Goal: Task Accomplishment & Management: Complete application form

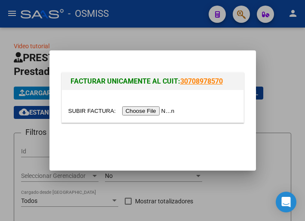
click at [242, 12] on div at bounding box center [152, 110] width 305 height 221
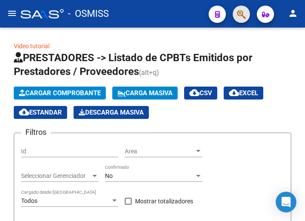
click at [241, 21] on span "button" at bounding box center [241, 15] width 9 height 18
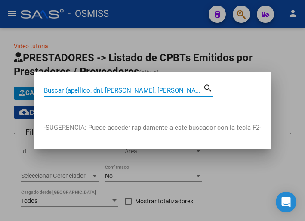
click at [131, 90] on input "Buscar (apellido, dni, [PERSON_NAME], [PERSON_NAME], cuit, obra social)" at bounding box center [123, 90] width 159 height 8
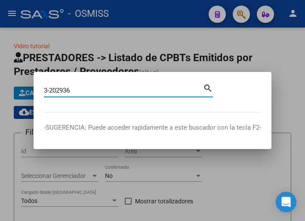
type input "3-202936"
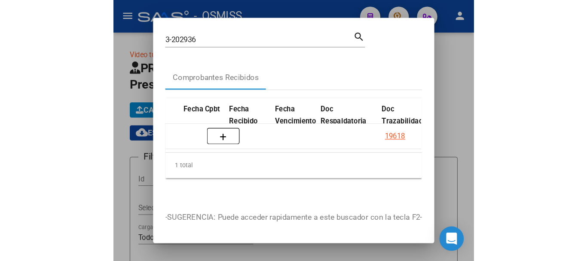
scroll to position [0, 392]
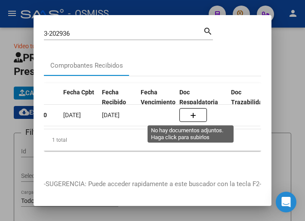
click at [192, 115] on icon "button" at bounding box center [193, 115] width 6 height 6
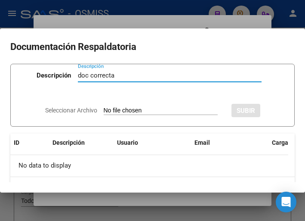
type input "doc correcta"
click at [153, 109] on input "Seleccionar Archivo" at bounding box center [161, 111] width 114 height 8
type input "C:\fakepath\OK MUNICIPALIDAD DE TIGRE FC. 0003-00202936.pdf"
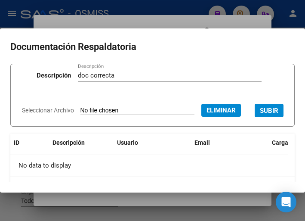
click at [260, 114] on span "SUBIR" at bounding box center [269, 111] width 18 height 8
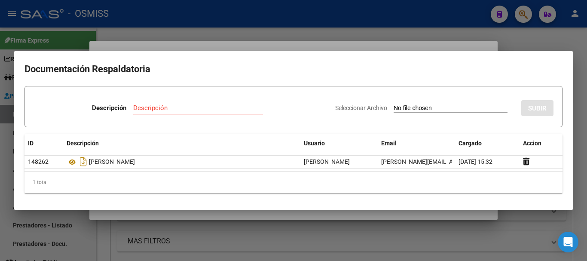
click at [265, 33] on div at bounding box center [293, 130] width 587 height 261
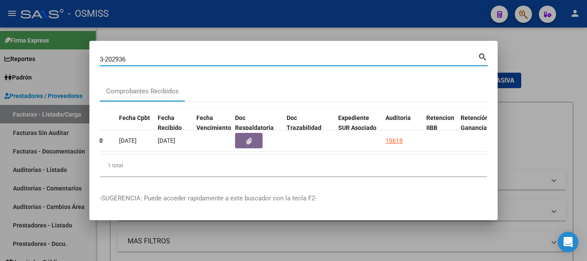
click at [128, 55] on input "3-202936" at bounding box center [289, 59] width 378 height 8
type input "3"
type input "3-203436"
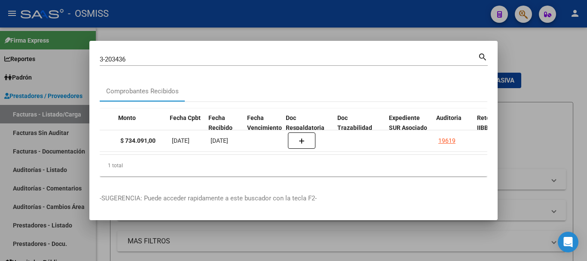
scroll to position [0, 345]
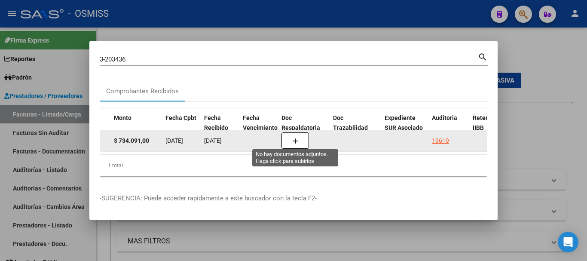
click at [294, 138] on icon "button" at bounding box center [295, 141] width 6 height 6
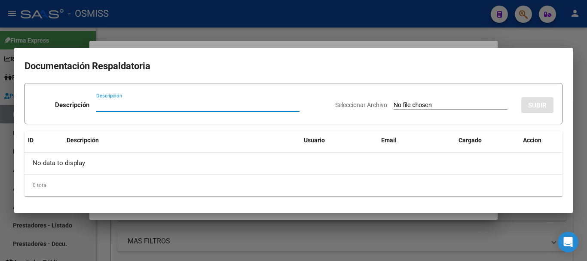
click at [109, 101] on input "Descripción" at bounding box center [197, 105] width 203 height 8
type input "doc correcta"
click at [304, 106] on input "Seleccionar Archivo" at bounding box center [451, 105] width 114 height 8
type input "C:\fakepath\OK - MUNICIPALIDAD DE TIGRE FC. 0003-00203436.pdf"
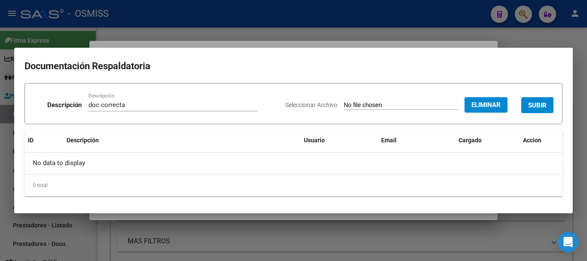
click at [304, 104] on span "SUBIR" at bounding box center [537, 105] width 18 height 8
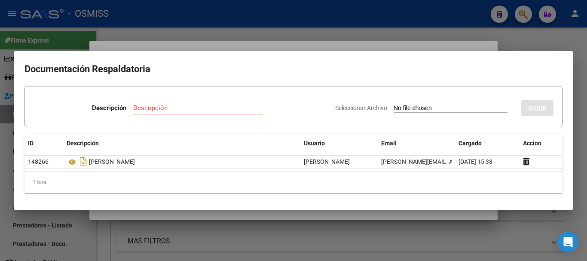
click at [280, 37] on div at bounding box center [293, 130] width 587 height 261
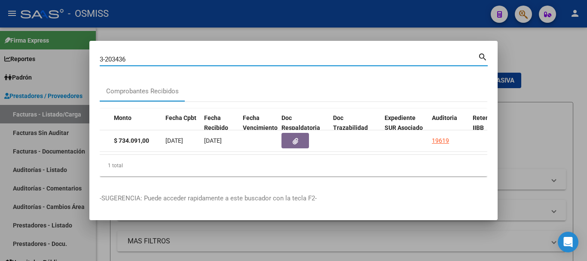
click at [141, 55] on input "3-203436" at bounding box center [289, 59] width 378 height 8
type input "3"
type input "10-2173"
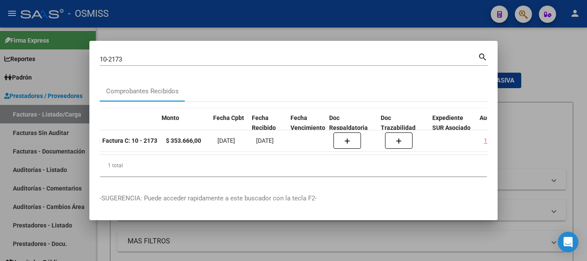
scroll to position [0, 306]
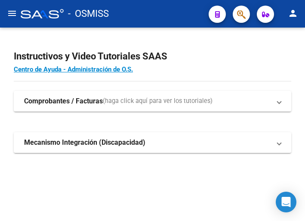
click at [11, 12] on mat-icon "menu" at bounding box center [12, 13] width 10 height 10
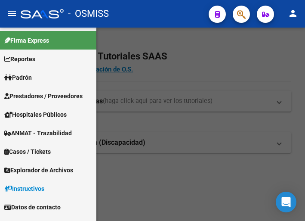
click at [43, 93] on span "Prestadores / Proveedores" at bounding box center [43, 95] width 78 height 9
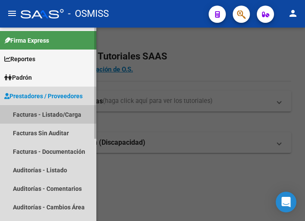
click at [46, 110] on link "Facturas - Listado/Carga" at bounding box center [48, 114] width 96 height 18
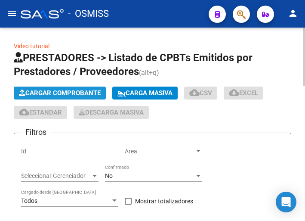
click at [83, 92] on span "Cargar Comprobante" at bounding box center [60, 93] width 82 height 8
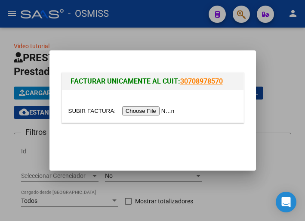
click at [148, 108] on input "file" at bounding box center [122, 110] width 109 height 9
click at [151, 110] on input "file" at bounding box center [122, 110] width 109 height 9
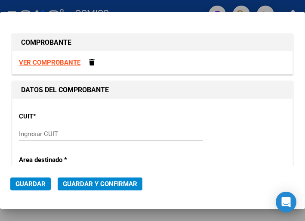
click at [46, 135] on input "Ingresar CUIT" at bounding box center [62, 134] width 86 height 8
click at [42, 134] on input "Ingresar CUIT" at bounding box center [62, 134] width 86 height 8
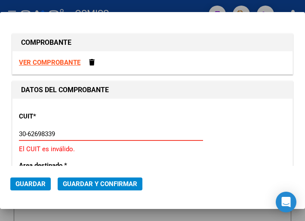
type input "30-62698339-8"
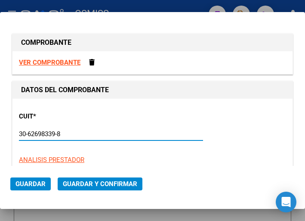
type input "160"
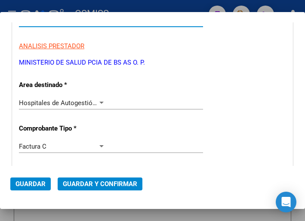
scroll to position [129, 0]
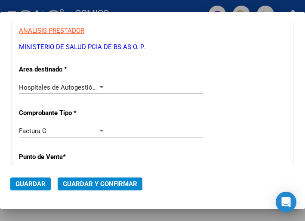
type input "30-62698339-8"
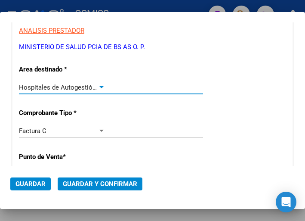
click at [100, 85] on div at bounding box center [102, 87] width 8 height 7
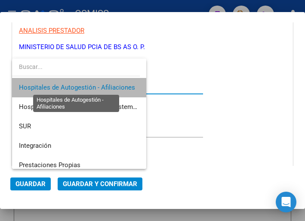
click at [100, 85] on span "Hospitales de Autogestión - Afiliaciones" at bounding box center [77, 87] width 116 height 8
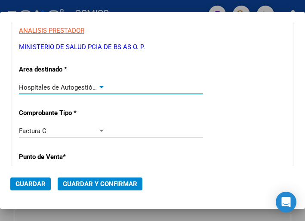
click at [100, 85] on div at bounding box center [102, 87] width 8 height 7
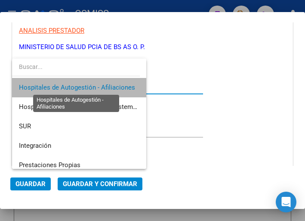
click at [100, 85] on span "Hospitales de Autogestión - Afiliaciones" at bounding box center [77, 87] width 116 height 8
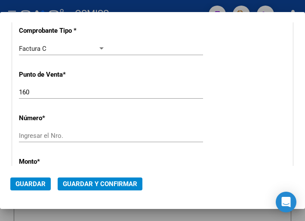
scroll to position [215, 0]
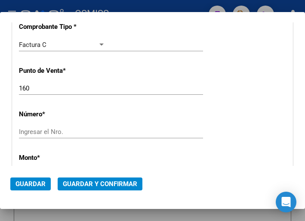
click at [31, 89] on input "160" at bounding box center [62, 88] width 86 height 8
type input "196"
click at [38, 127] on div "Ingresar el Nro." at bounding box center [111, 131] width 184 height 13
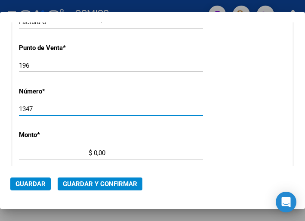
scroll to position [258, 0]
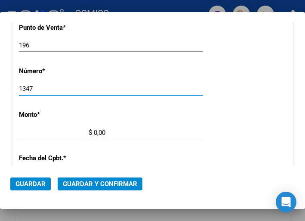
type input "1347"
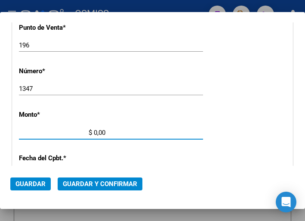
click at [94, 131] on input "$ 0,00" at bounding box center [62, 133] width 86 height 8
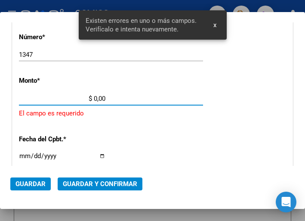
scroll to position [292, 0]
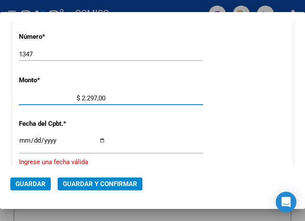
type input "$ 22.971,00"
click at [173, 99] on div "$ 22.971,00 Ingresar el monto" at bounding box center [111, 98] width 184 height 13
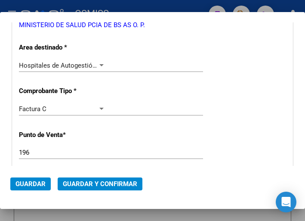
scroll to position [163, 0]
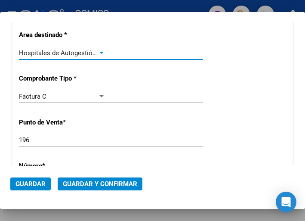
click at [98, 51] on div at bounding box center [102, 52] width 8 height 7
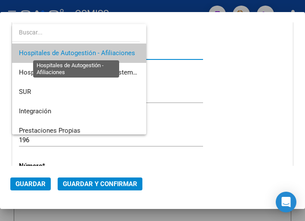
click at [97, 51] on span "Hospitales de Autogestión - Afiliaciones" at bounding box center [77, 53] width 116 height 8
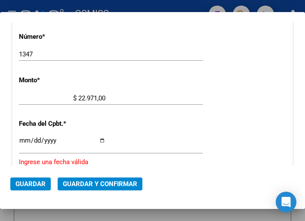
scroll to position [335, 0]
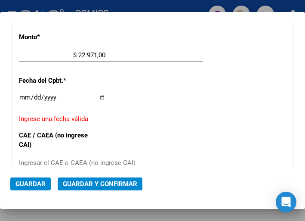
click at [22, 95] on input "Ingresar la fecha" at bounding box center [62, 101] width 86 height 14
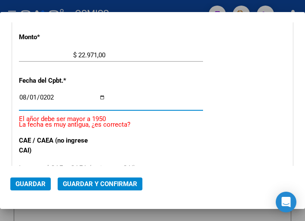
type input "2025-08-01"
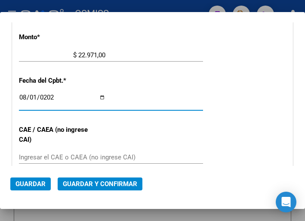
click at [51, 154] on input "Ingresar el CAE o CAEA (no ingrese CAI)" at bounding box center [62, 157] width 86 height 8
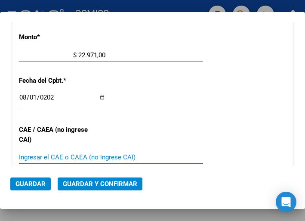
click at [26, 156] on input "Ingresar el CAE o CAEA (no ingrese CAI)" at bounding box center [62, 157] width 86 height 8
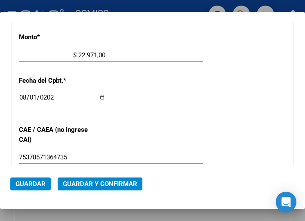
scroll to position [378, 0]
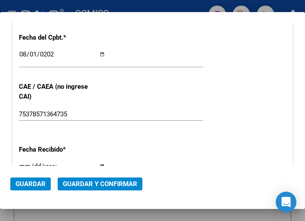
click at [137, 129] on div "CUIT * 30-62698339-8 Ingresar CUIT ANALISIS PRESTADOR MINISTERIO DE SALUD PCIA …" at bounding box center [152, 29] width 280 height 619
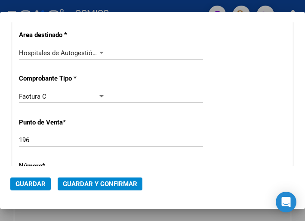
scroll to position [77, 0]
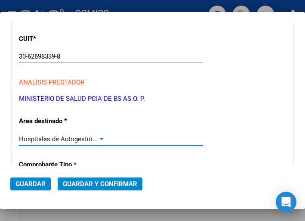
click at [100, 137] on div at bounding box center [102, 138] width 8 height 7
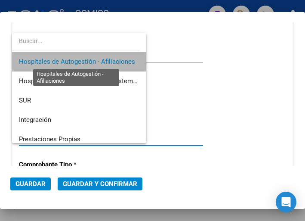
click at [101, 59] on span "Hospitales de Autogestión - Afiliaciones" at bounding box center [77, 62] width 116 height 8
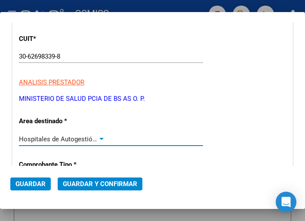
click at [90, 183] on span "Guardar y Confirmar" at bounding box center [100, 184] width 74 height 8
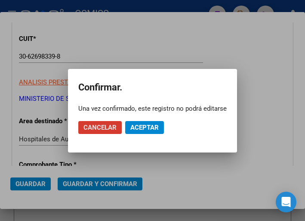
click at [147, 40] on div at bounding box center [152, 110] width 305 height 221
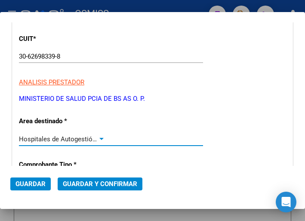
click at [101, 138] on div at bounding box center [101, 139] width 4 height 2
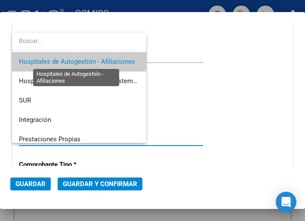
click at [101, 58] on span "Hospitales de Autogestión - Afiliaciones" at bounding box center [77, 62] width 116 height 8
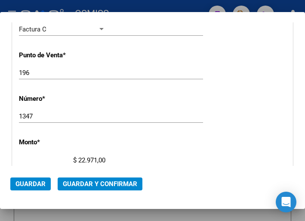
scroll to position [249, 0]
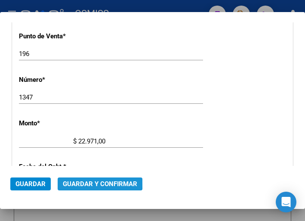
click at [95, 181] on span "Guardar y Confirmar" at bounding box center [100, 184] width 74 height 8
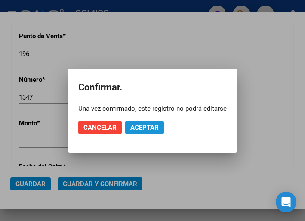
click at [147, 123] on span "Aceptar" at bounding box center [144, 127] width 28 height 8
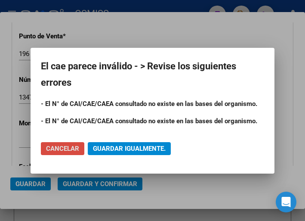
click at [67, 148] on span "Cancelar" at bounding box center [62, 148] width 33 height 8
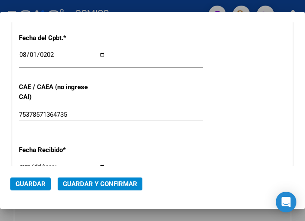
scroll to position [378, 0]
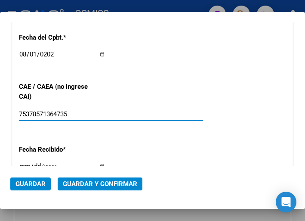
click at [74, 111] on input "75378571364735" at bounding box center [62, 114] width 86 height 8
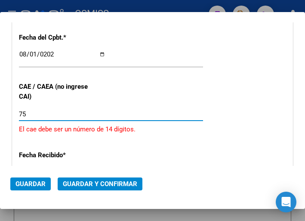
type input "7"
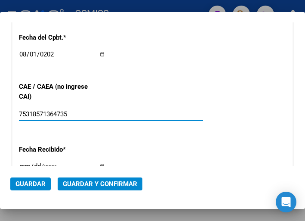
type input "75318571364735"
click at [224, 77] on div "CUIT * 30-62698339-8 Ingresar CUIT ANALISIS PRESTADOR MINISTERIO DE SALUD PCIA …" at bounding box center [152, 29] width 280 height 619
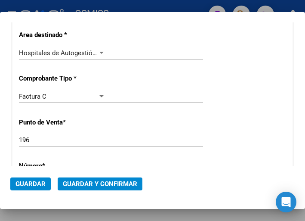
scroll to position [120, 0]
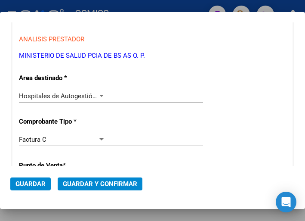
click at [98, 94] on div at bounding box center [102, 95] width 8 height 7
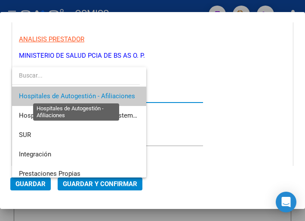
click at [98, 94] on span "Hospitales de Autogestión - Afiliaciones" at bounding box center [77, 96] width 116 height 8
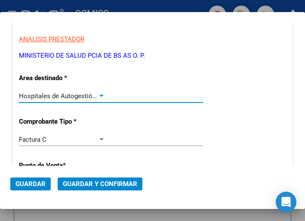
click at [95, 185] on span "Guardar y Confirmar" at bounding box center [100, 184] width 74 height 8
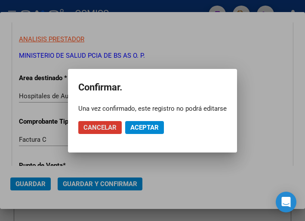
click at [146, 124] on span "Aceptar" at bounding box center [144, 127] width 28 height 8
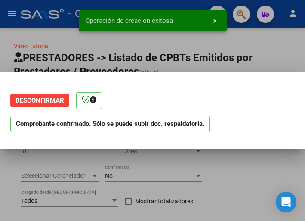
scroll to position [0, 0]
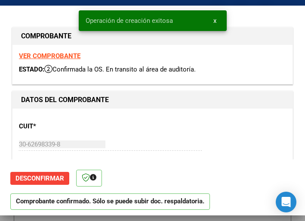
type input "2025-09-30"
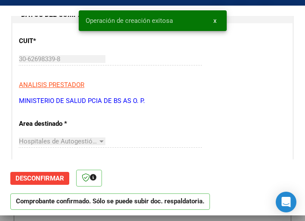
scroll to position [86, 0]
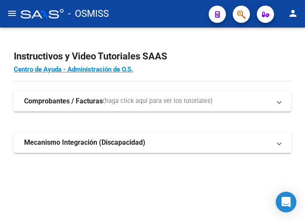
click at [11, 18] on mat-icon "menu" at bounding box center [12, 13] width 10 height 10
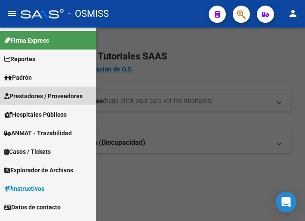
click at [32, 93] on span "Prestadores / Proveedores" at bounding box center [43, 95] width 78 height 9
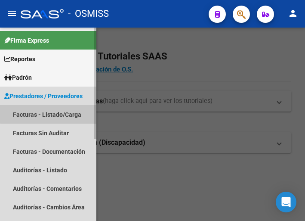
click at [51, 111] on link "Facturas - Listado/Carga" at bounding box center [48, 114] width 96 height 18
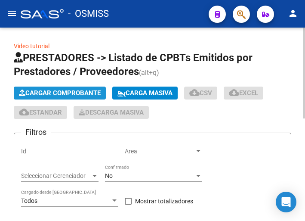
click at [86, 93] on span "Cargar Comprobante" at bounding box center [60, 93] width 82 height 8
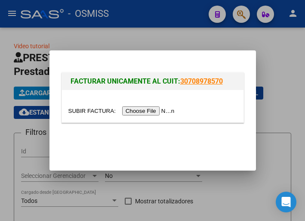
click at [163, 111] on input "file" at bounding box center [122, 110] width 109 height 9
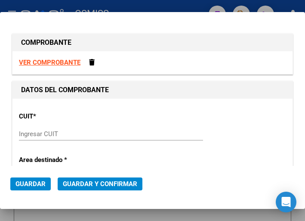
click at [236, 4] on div at bounding box center [152, 110] width 305 height 221
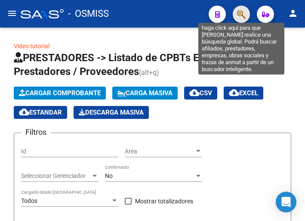
click at [237, 13] on icon "button" at bounding box center [241, 14] width 9 height 10
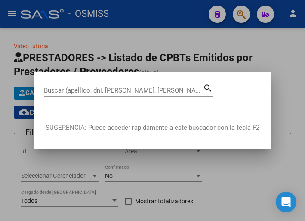
click at [57, 89] on input "Buscar (apellido, dni, cuil, nro traspaso, cuit, obra social)" at bounding box center [123, 90] width 159 height 8
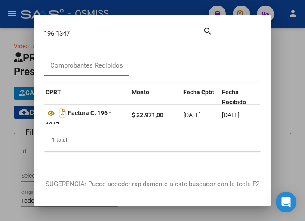
scroll to position [0, 300]
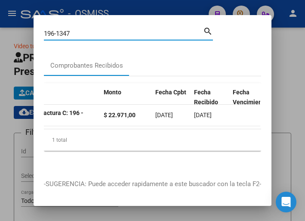
click at [93, 34] on input "196-1347" at bounding box center [123, 34] width 159 height 8
click at [72, 33] on input "196-1347" at bounding box center [123, 34] width 159 height 8
type input "196-1348"
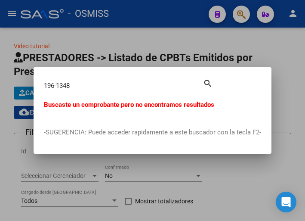
click at [188, 49] on div at bounding box center [152, 110] width 305 height 221
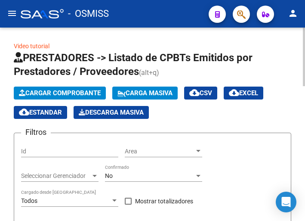
click at [68, 92] on span "Cargar Comprobante" at bounding box center [60, 93] width 82 height 8
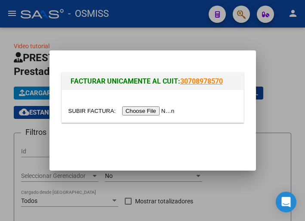
click at [148, 111] on input "file" at bounding box center [122, 110] width 109 height 9
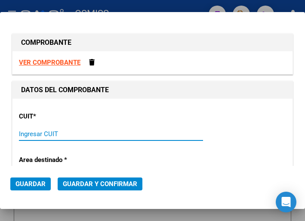
click at [48, 131] on input "Ingresar CUIT" at bounding box center [62, 134] width 86 height 8
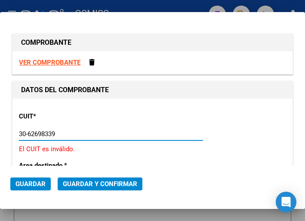
type input "30-62698339-8"
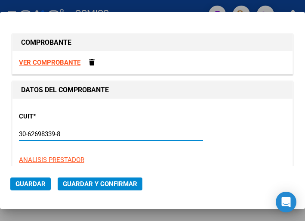
type input "196"
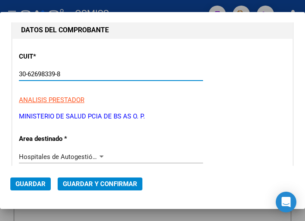
scroll to position [86, 0]
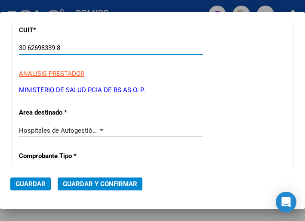
type input "30-62698339-8"
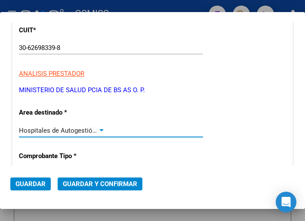
click at [100, 127] on div at bounding box center [102, 130] width 8 height 7
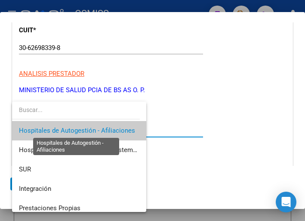
click at [100, 127] on span "Hospitales de Autogestión - Afiliaciones" at bounding box center [77, 130] width 116 height 8
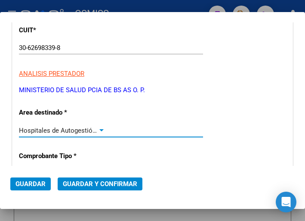
click at [100, 127] on div at bounding box center [102, 130] width 8 height 7
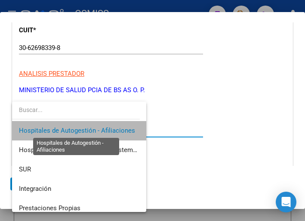
click at [100, 127] on span "Hospitales de Autogestión - Afiliaciones" at bounding box center [77, 130] width 116 height 8
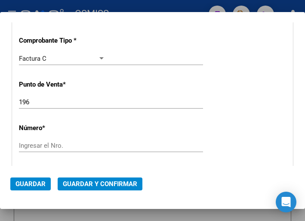
scroll to position [215, 0]
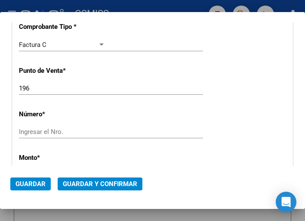
click at [55, 135] on input "Ingresar el Nro." at bounding box center [62, 132] width 86 height 8
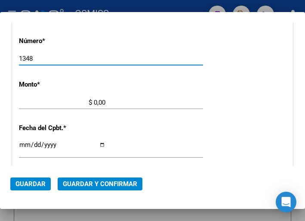
scroll to position [301, 0]
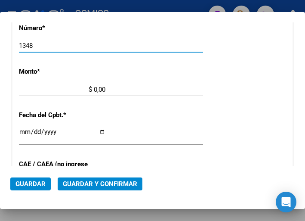
type input "1348"
click at [94, 89] on input "$ 0,00" at bounding box center [62, 90] width 86 height 8
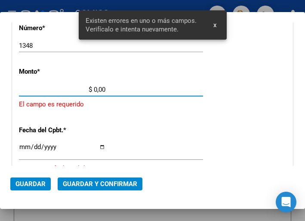
scroll to position [292, 0]
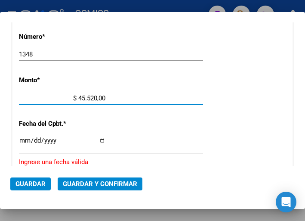
type input "$ 455.206,00"
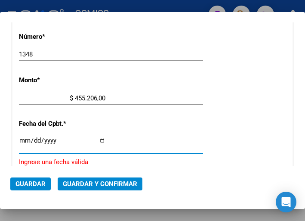
click at [23, 139] on input "Ingresar la fecha" at bounding box center [62, 144] width 86 height 14
type input "2025-08-01"
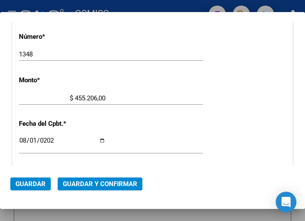
scroll to position [335, 0]
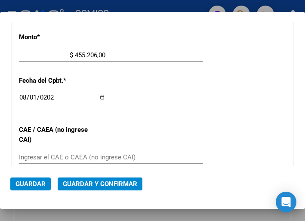
click at [38, 153] on input "Ingresar el CAE o CAEA (no ingrese CAI)" at bounding box center [62, 157] width 86 height 8
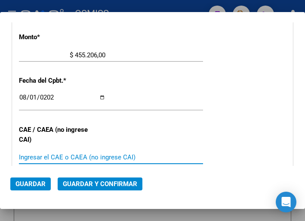
click at [30, 159] on input "Ingresar el CAE o CAEA (no ingrese CAI)" at bounding box center [62, 157] width 86 height 8
type input "75318571923705"
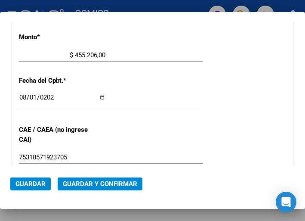
click at [169, 87] on div "CUIT * 30-62698339-8 Ingresar CUIT ANALISIS PRESTADOR MINISTERIO DE SALUD PCIA …" at bounding box center [152, 72] width 280 height 619
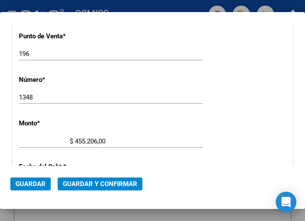
scroll to position [163, 0]
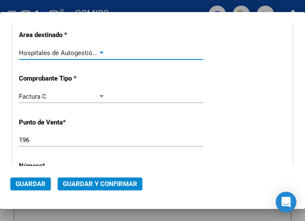
click at [99, 52] on div at bounding box center [101, 53] width 4 height 2
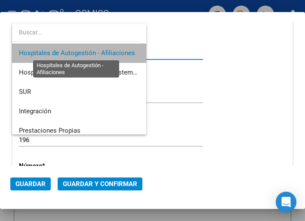
click at [99, 52] on span "Hospitales de Autogestión - Afiliaciones" at bounding box center [77, 53] width 116 height 8
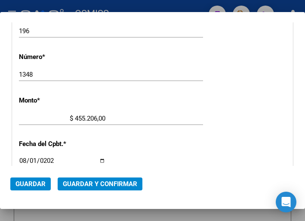
scroll to position [292, 0]
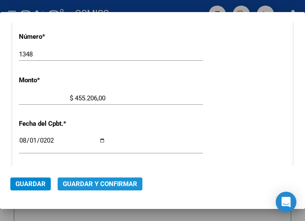
click at [100, 183] on span "Guardar y Confirmar" at bounding box center [100, 184] width 74 height 8
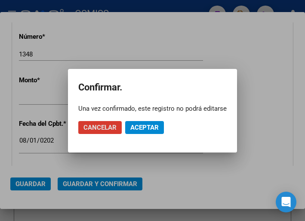
click at [141, 126] on span "Aceptar" at bounding box center [144, 127] width 28 height 8
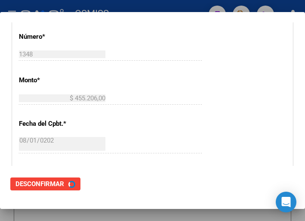
scroll to position [0, 0]
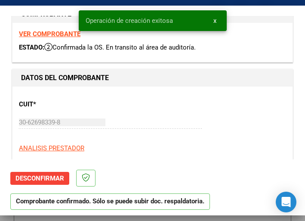
type input "2025-09-30"
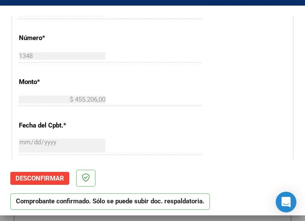
scroll to position [344, 0]
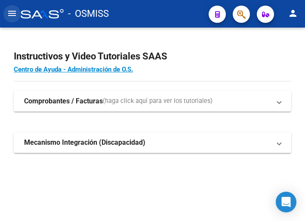
click at [11, 11] on mat-icon "menu" at bounding box center [12, 13] width 10 height 10
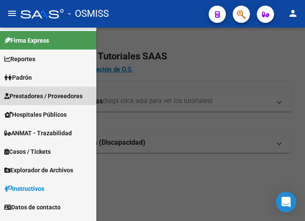
click at [37, 94] on span "Prestadores / Proveedores" at bounding box center [43, 95] width 78 height 9
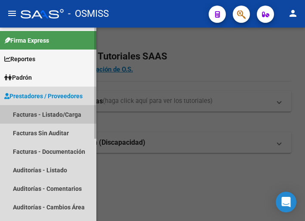
click at [47, 116] on link "Facturas - Listado/Carga" at bounding box center [48, 114] width 96 height 18
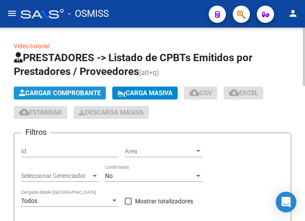
click at [76, 94] on span "Cargar Comprobante" at bounding box center [60, 93] width 82 height 8
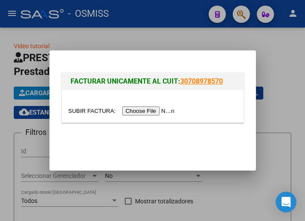
click at [147, 110] on input "file" at bounding box center [122, 110] width 109 height 9
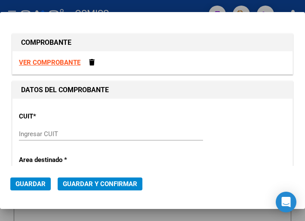
click at [24, 127] on div "Ingresar CUIT" at bounding box center [111, 133] width 184 height 13
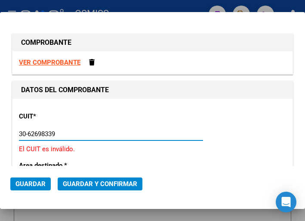
type input "30-62698339-8"
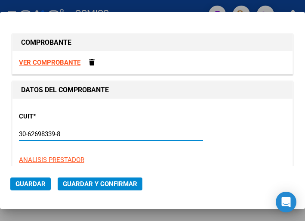
type input "196"
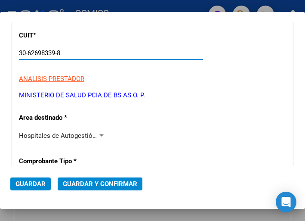
scroll to position [86, 0]
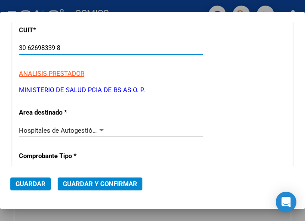
type input "30-62698339-8"
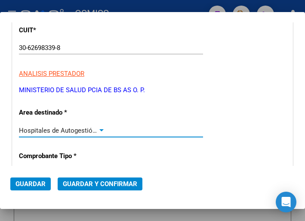
click at [98, 127] on div at bounding box center [102, 130] width 8 height 7
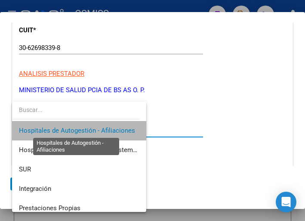
click at [98, 126] on span "Hospitales de Autogestión - Afiliaciones" at bounding box center [77, 130] width 116 height 8
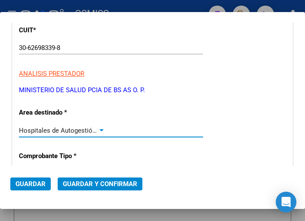
click at [100, 129] on div at bounding box center [101, 130] width 4 height 2
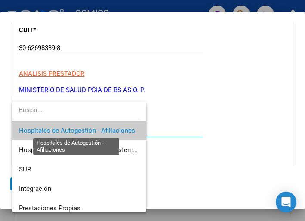
click at [100, 129] on span "Hospitales de Autogestión - Afiliaciones" at bounding box center [77, 130] width 116 height 8
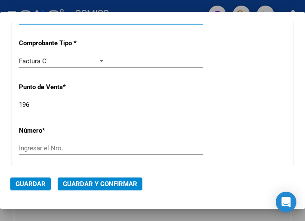
scroll to position [215, 0]
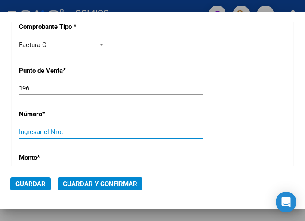
click at [36, 129] on input "Ingresar el Nro." at bounding box center [62, 132] width 86 height 8
type input "1347"
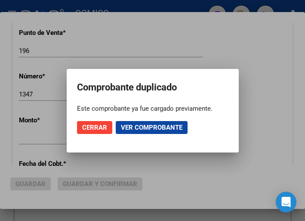
scroll to position [263, 0]
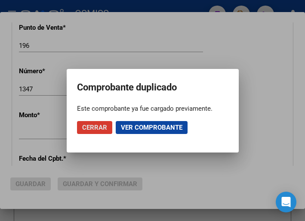
click at [98, 126] on span "Cerrar" at bounding box center [94, 127] width 25 height 8
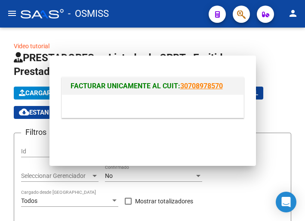
scroll to position [0, 0]
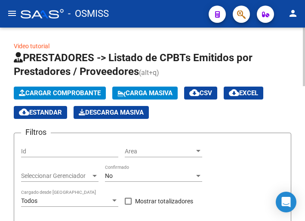
click at [59, 93] on span "Cargar Comprobante" at bounding box center [60, 93] width 82 height 8
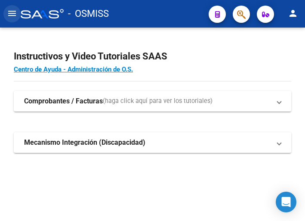
click at [7, 12] on mat-icon "menu" at bounding box center [12, 13] width 10 height 10
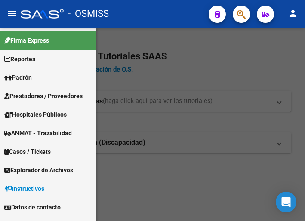
click at [40, 94] on span "Prestadores / Proveedores" at bounding box center [43, 95] width 78 height 9
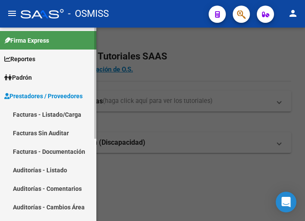
click at [47, 114] on link "Facturas - Listado/Carga" at bounding box center [48, 114] width 96 height 18
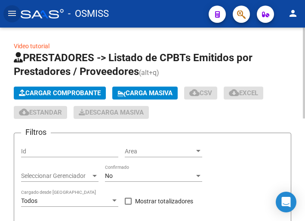
click at [72, 92] on span "Cargar Comprobante" at bounding box center [60, 93] width 82 height 8
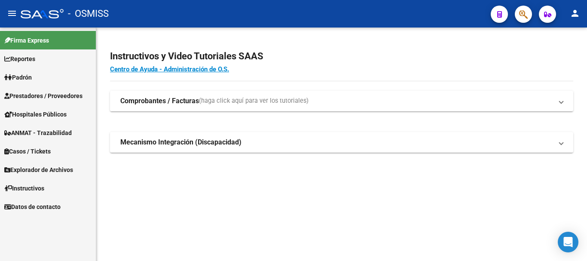
click at [48, 94] on span "Prestadores / Proveedores" at bounding box center [43, 95] width 78 height 9
click at [48, 95] on span "Prestadores / Proveedores" at bounding box center [43, 95] width 78 height 9
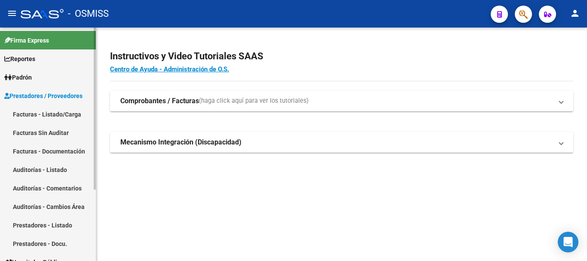
click at [50, 114] on link "Facturas - Listado/Carga" at bounding box center [48, 114] width 96 height 18
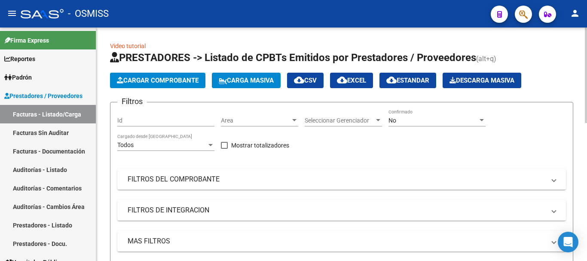
click at [296, 118] on div at bounding box center [295, 120] width 8 height 7
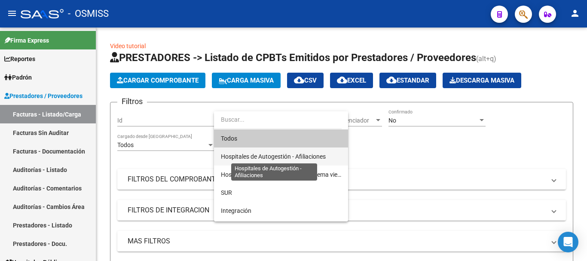
click at [288, 154] on span "Hospitales de Autogestión - Afiliaciones" at bounding box center [273, 156] width 105 height 7
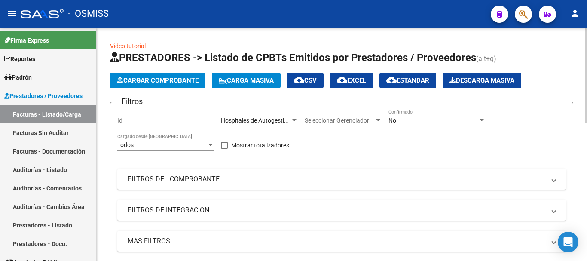
click at [304, 116] on div "No Confirmado" at bounding box center [437, 117] width 97 height 17
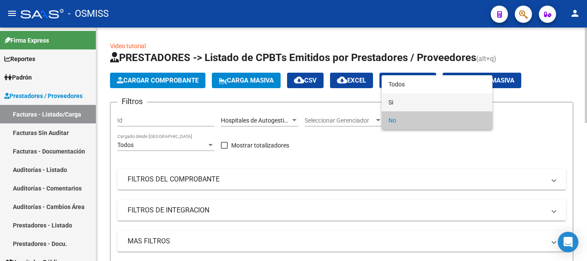
click at [304, 99] on span "Si" at bounding box center [437, 102] width 97 height 18
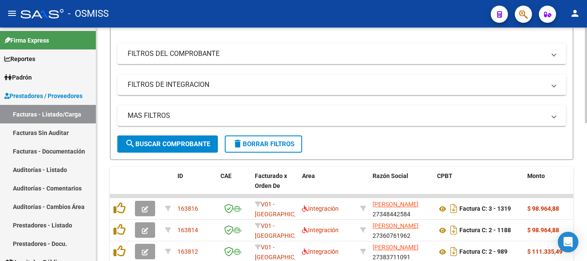
scroll to position [129, 0]
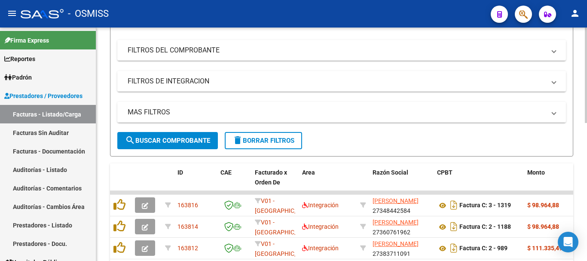
click at [269, 112] on mat-panel-title "MAS FILTROS" at bounding box center [337, 112] width 418 height 9
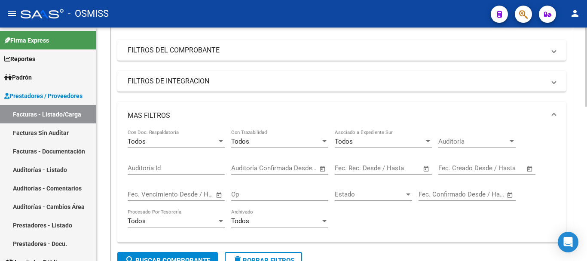
click at [304, 166] on span "Open calendar" at bounding box center [530, 168] width 21 height 21
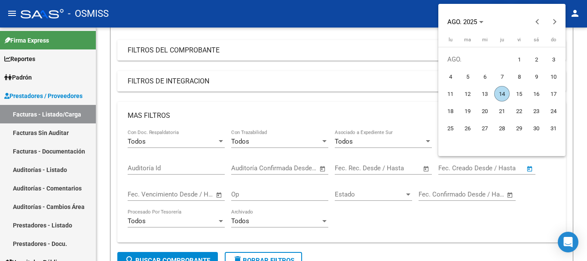
click at [304, 93] on span "14" at bounding box center [502, 93] width 15 height 15
type input "14/8/2025"
click at [304, 93] on span "14" at bounding box center [502, 93] width 15 height 15
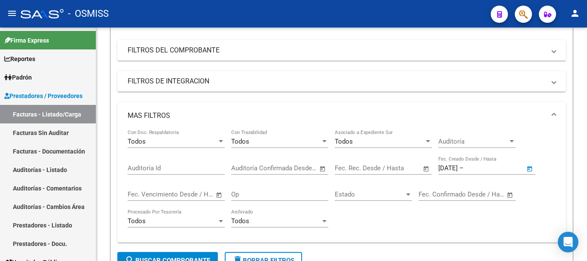
type input "14/8/2025"
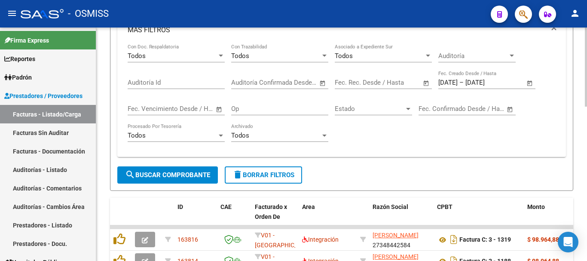
scroll to position [215, 0]
click at [172, 173] on span "search Buscar Comprobante" at bounding box center [167, 175] width 85 height 8
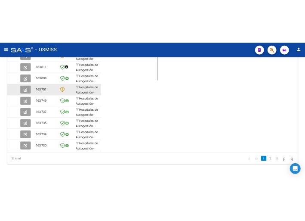
scroll to position [331, 0]
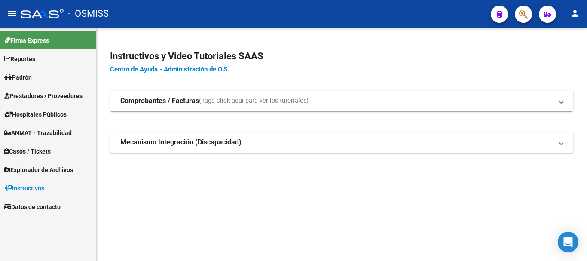
drag, startPoint x: 497, startPoint y: 1, endPoint x: 354, endPoint y: 54, distance: 152.2
click at [354, 54] on h2 "Instructivos y Video Tutoriales SAAS" at bounding box center [342, 56] width 464 height 16
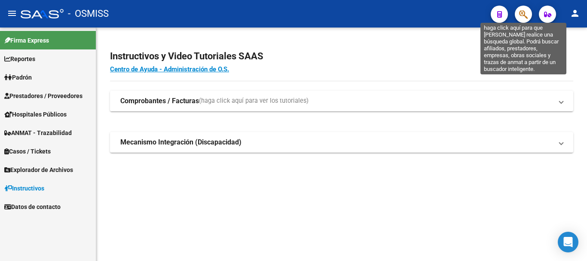
click at [525, 12] on icon "button" at bounding box center [523, 14] width 9 height 10
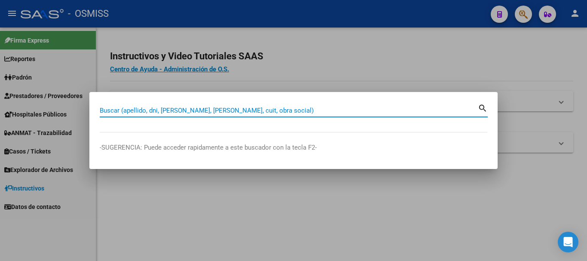
click at [173, 110] on input "Buscar (apellido, dni, [PERSON_NAME], [PERSON_NAME], cuit, obra social)" at bounding box center [289, 111] width 378 height 8
click at [132, 107] on input "Buscar (apellido, dni, [PERSON_NAME], [PERSON_NAME], cuit, obra social)" at bounding box center [289, 111] width 378 height 8
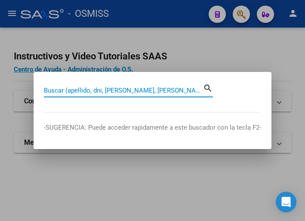
click at [96, 86] on input "Buscar (apellido, dni, [PERSON_NAME], [PERSON_NAME], cuit, obra social)" at bounding box center [123, 90] width 159 height 8
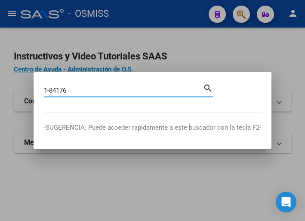
type input "1-84176"
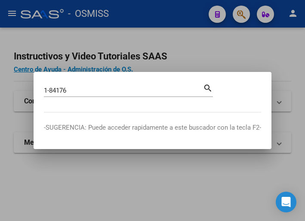
click at [206, 89] on mat-icon "search" at bounding box center [208, 87] width 10 height 10
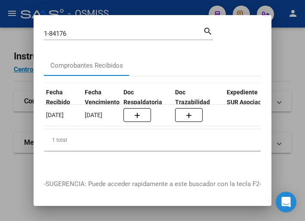
scroll to position [0, 456]
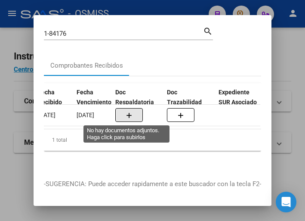
click at [126, 115] on icon "button" at bounding box center [129, 115] width 6 height 6
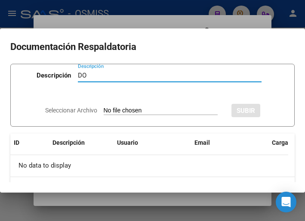
type input "D"
type input "doc respaldatoria"
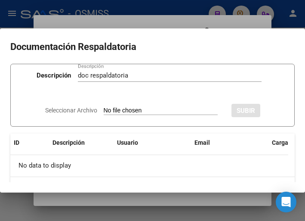
click at [157, 110] on input "Seleccionar Archivo" at bounding box center [161, 111] width 114 height 8
type input "C:\fakepath\FACOEP S.E FC. 0001-00084176.pdf"
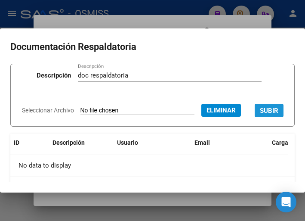
click at [260, 114] on span "SUBIR" at bounding box center [269, 111] width 18 height 8
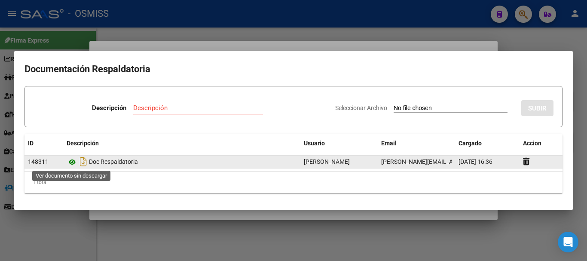
click at [72, 162] on icon at bounding box center [72, 162] width 11 height 10
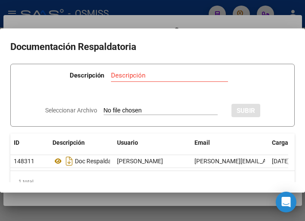
click at [135, 6] on div at bounding box center [152, 110] width 305 height 221
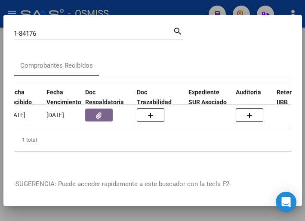
click at [136, 6] on div at bounding box center [152, 110] width 305 height 221
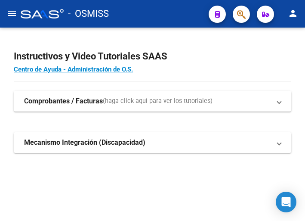
click at [12, 15] on mat-icon "menu" at bounding box center [12, 13] width 10 height 10
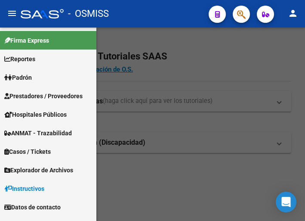
click at [43, 95] on span "Prestadores / Proveedores" at bounding box center [43, 95] width 78 height 9
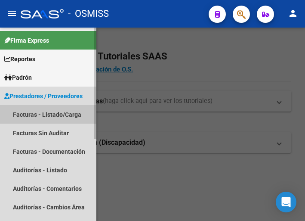
click at [48, 109] on link "Facturas - Listado/Carga" at bounding box center [48, 114] width 96 height 18
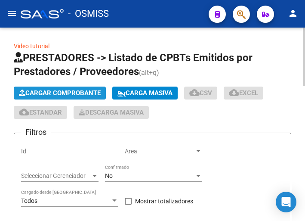
click at [95, 93] on span "Cargar Comprobante" at bounding box center [60, 93] width 82 height 8
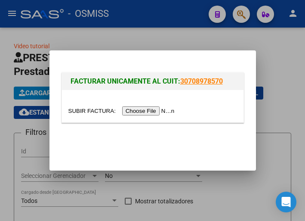
click at [152, 110] on input "file" at bounding box center [122, 110] width 109 height 9
